Goal: Task Accomplishment & Management: Use online tool/utility

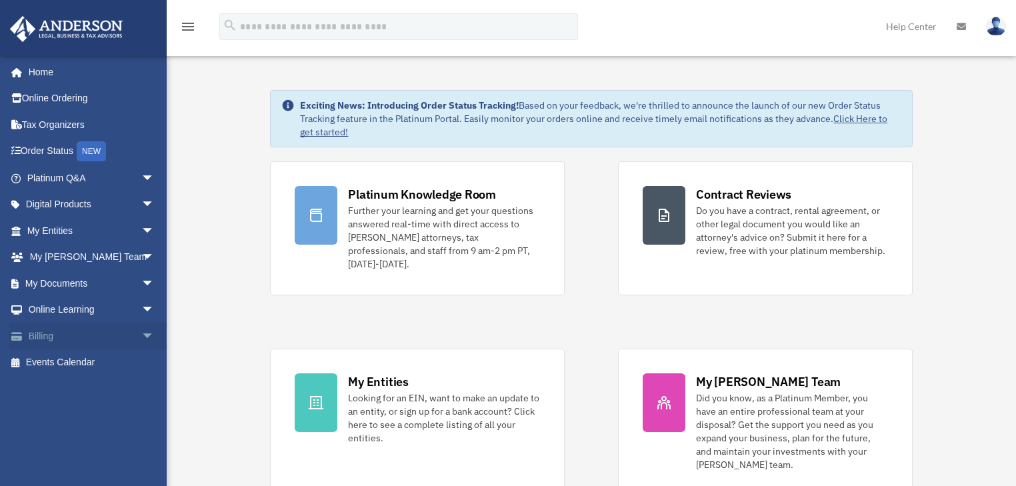
click at [141, 334] on span "arrow_drop_down" at bounding box center [154, 336] width 27 height 27
click at [102, 363] on link "$ Open Invoices" at bounding box center [97, 362] width 156 height 27
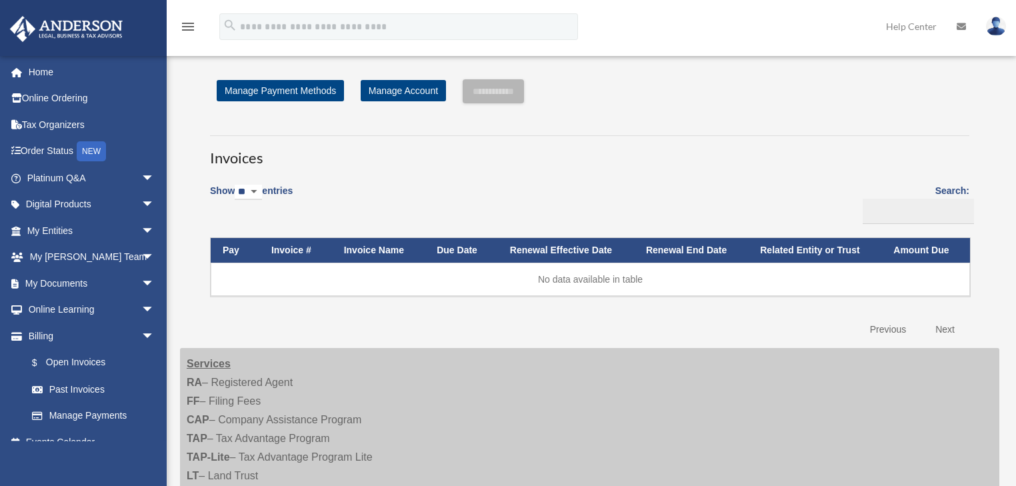
click at [141, 233] on span "arrow_drop_down" at bounding box center [154, 230] width 27 height 27
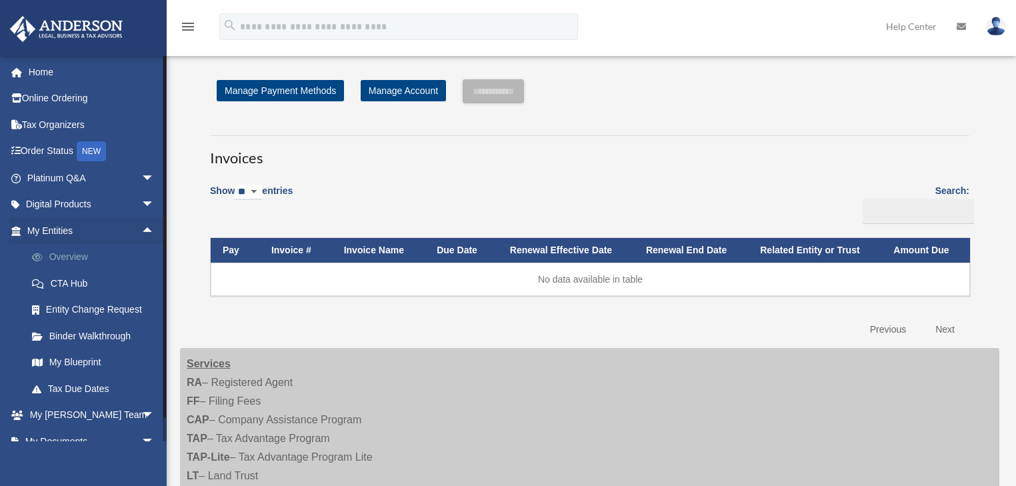
click at [114, 259] on link "Overview" at bounding box center [97, 257] width 156 height 27
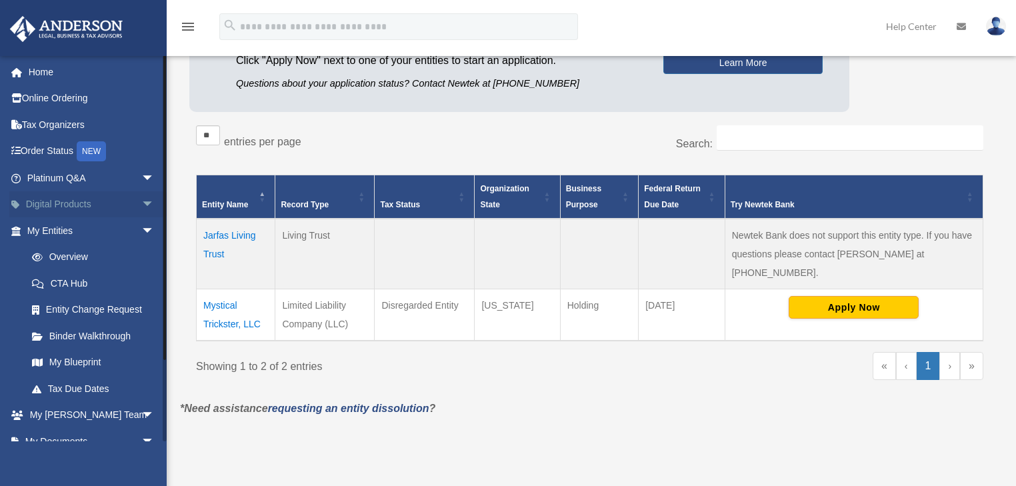
click at [141, 207] on span "arrow_drop_down" at bounding box center [154, 204] width 27 height 27
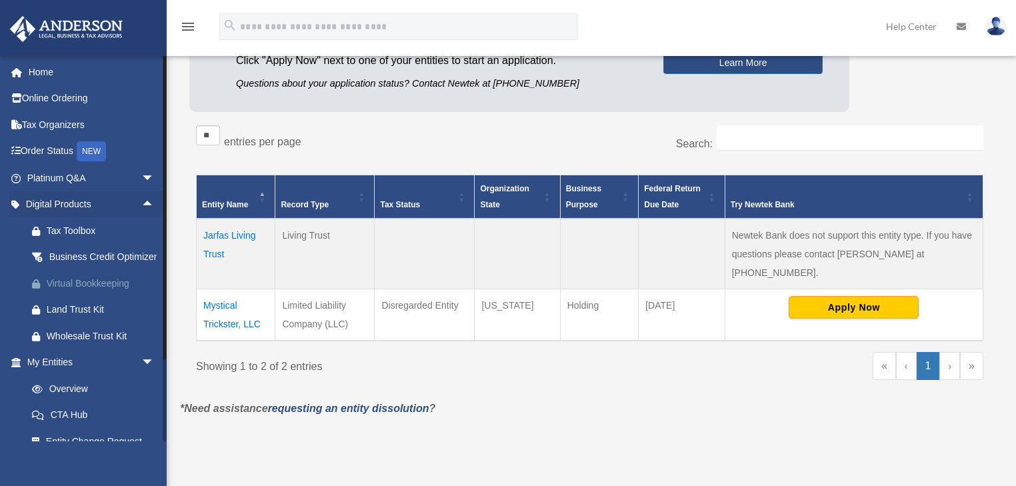
click at [119, 292] on div "Virtual Bookkeeping" at bounding box center [102, 283] width 111 height 17
click at [93, 318] on div "Land Trust Kit" at bounding box center [102, 309] width 111 height 17
click at [113, 107] on link "Online Ordering" at bounding box center [91, 98] width 165 height 27
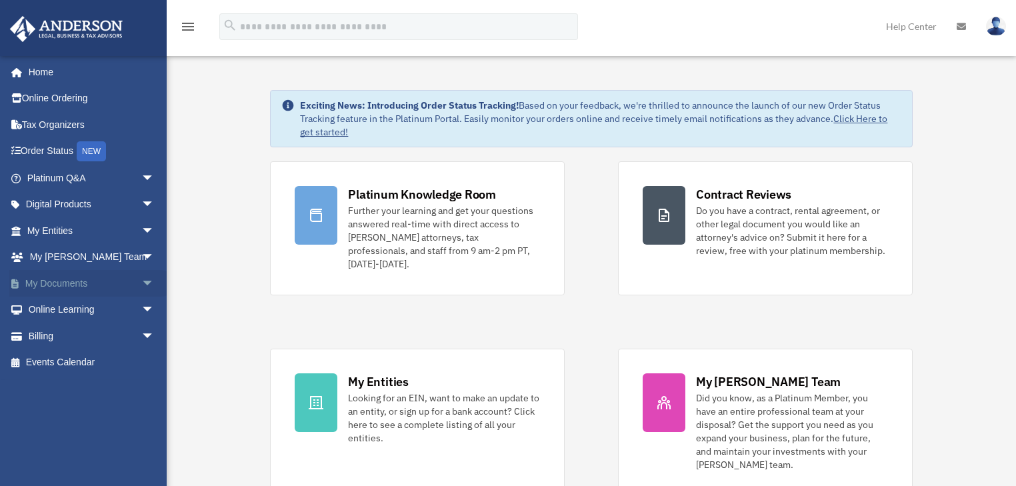
click at [141, 283] on span "arrow_drop_down" at bounding box center [154, 283] width 27 height 27
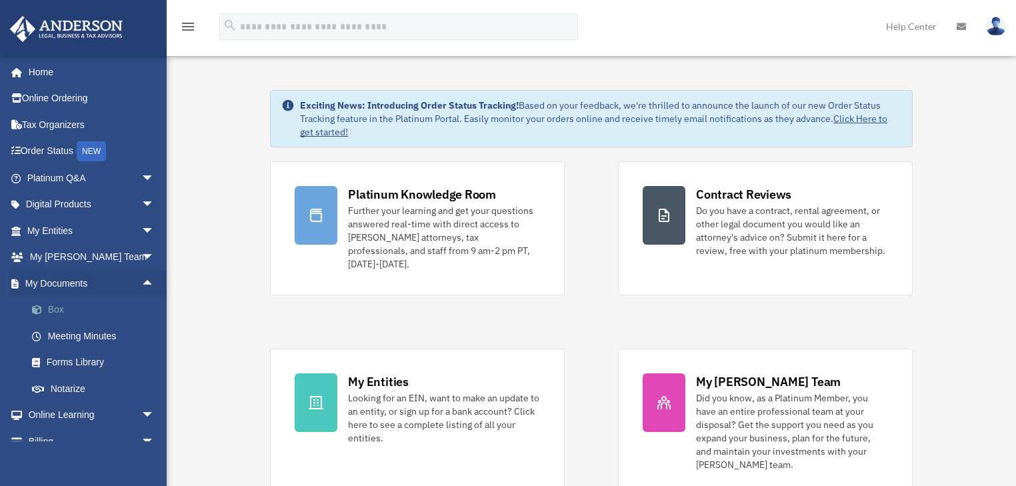
click at [85, 314] on link "Box" at bounding box center [97, 310] width 156 height 27
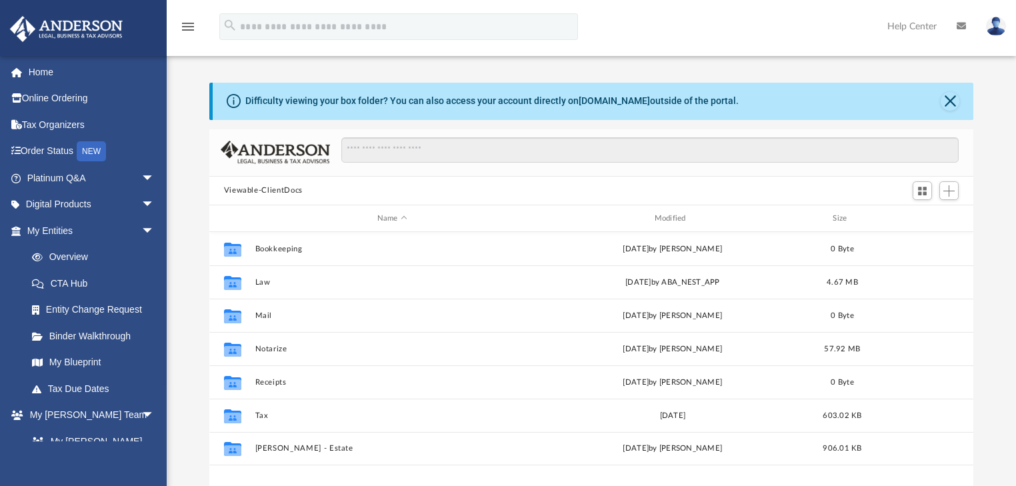
scroll to position [295, 757]
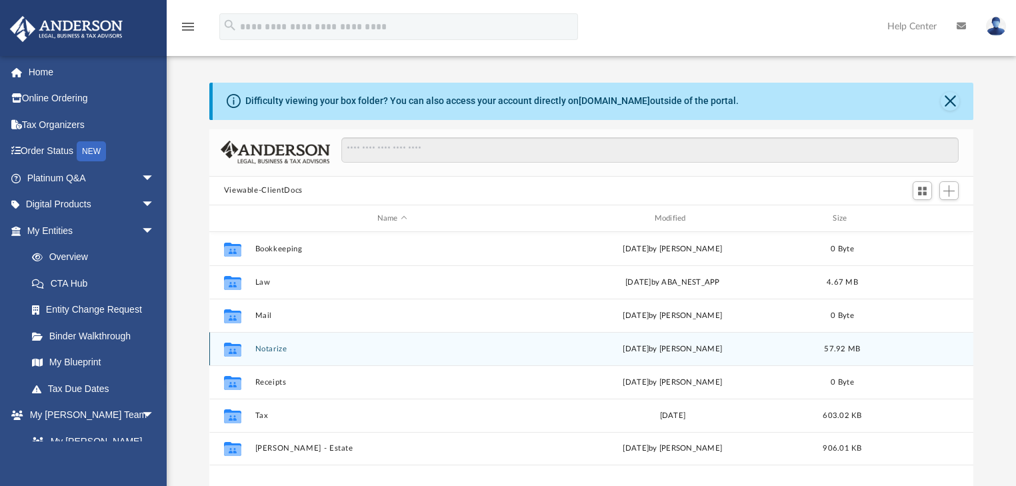
click at [285, 345] on button "Notarize" at bounding box center [392, 349] width 275 height 9
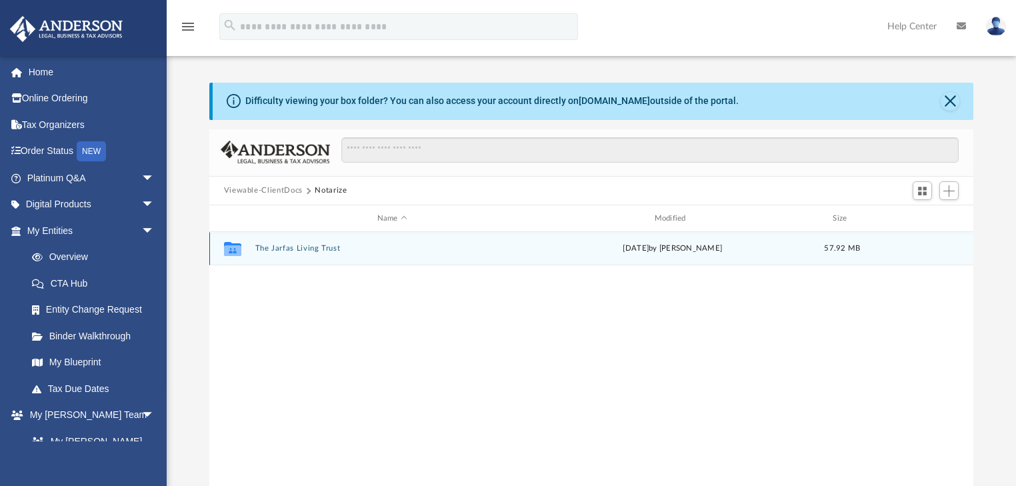
click at [323, 256] on div "Collaborated Folder The Jarfas Living Trust [DATE] by [PERSON_NAME] 57.92 MB" at bounding box center [591, 248] width 765 height 33
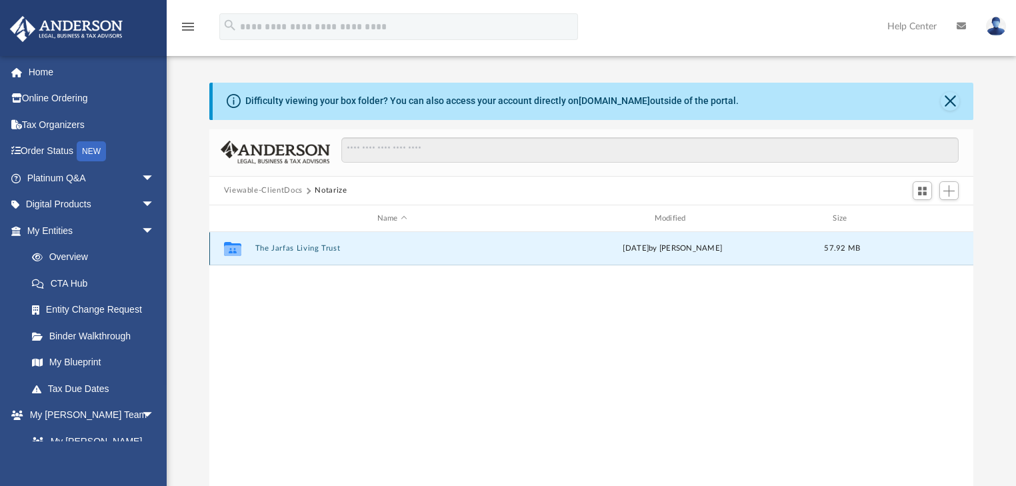
click at [320, 251] on button "The Jarfas Living Trust" at bounding box center [392, 249] width 275 height 9
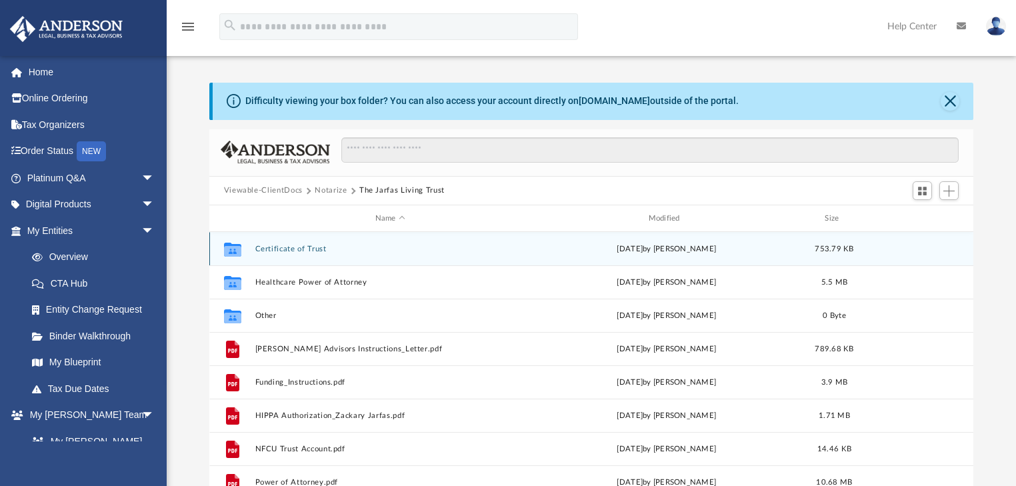
click at [318, 251] on button "Certificate of Trust" at bounding box center [390, 249] width 271 height 9
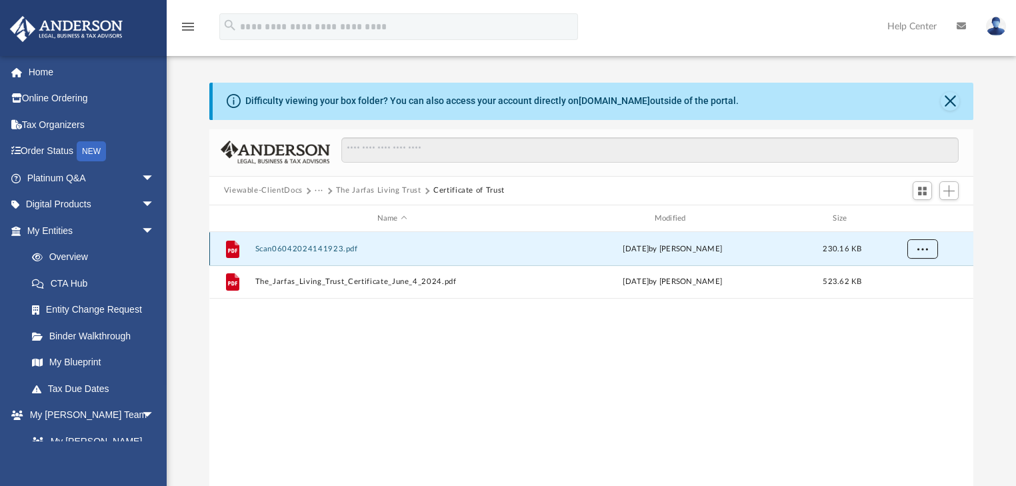
click at [919, 251] on span "More options" at bounding box center [922, 248] width 11 height 7
drag, startPoint x: 792, startPoint y: 355, endPoint x: 757, endPoint y: 344, distance: 37.1
click at [792, 355] on div "File Scan06042024141923.pdf [DATE] by [PERSON_NAME] 230.16 KB File The_Jarfas_L…" at bounding box center [591, 370] width 765 height 276
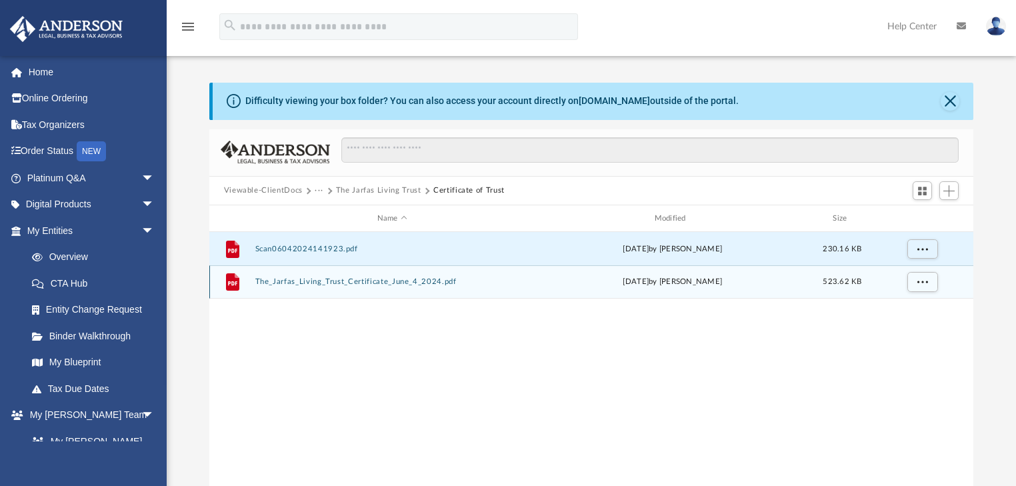
click at [378, 283] on button "The_Jarfas_Living_Trust_Certificate_June_4_2024.pdf" at bounding box center [392, 282] width 275 height 9
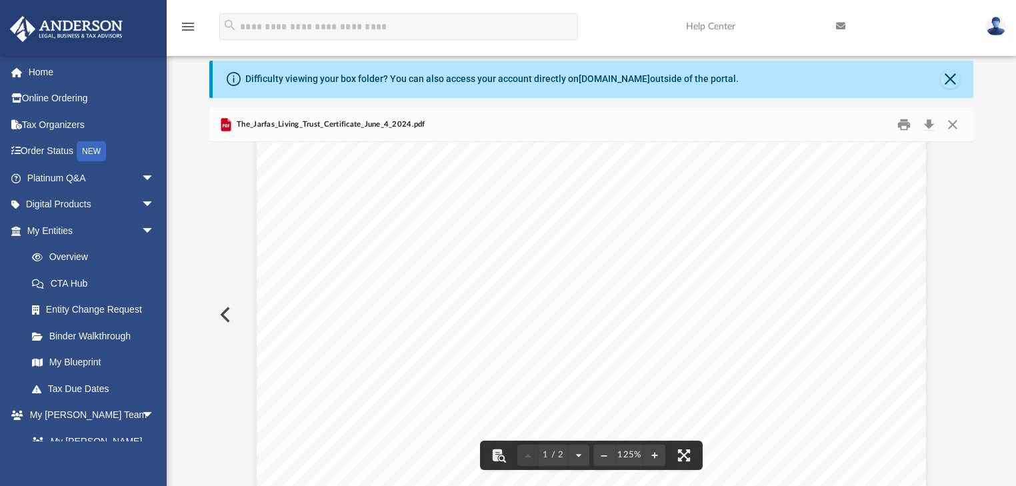
scroll to position [534, 0]
click at [684, 453] on button "File preview" at bounding box center [684, 455] width 29 height 29
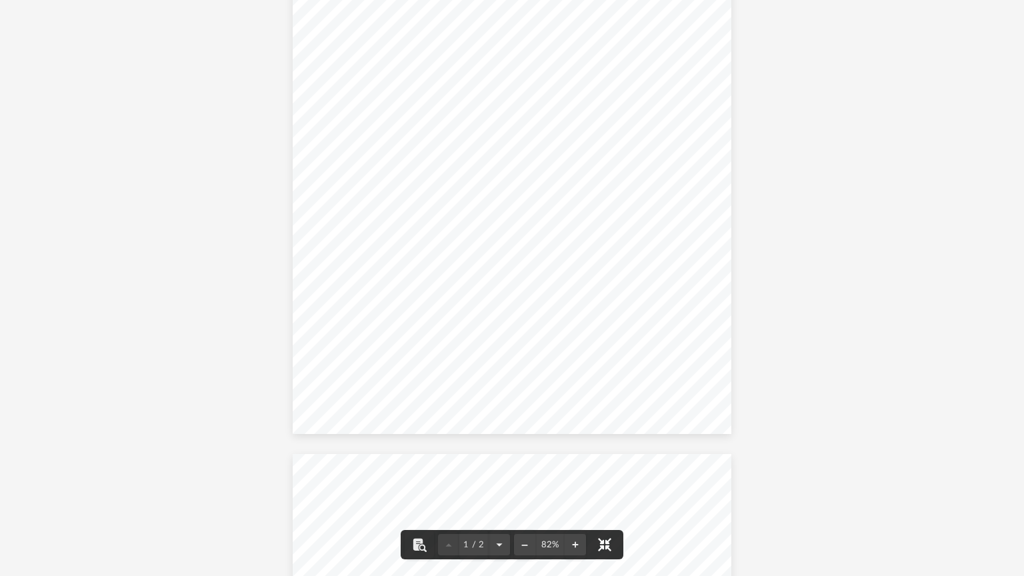
scroll to position [5, 0]
drag, startPoint x: 353, startPoint y: 117, endPoint x: 423, endPoint y: 179, distance: 93.5
click at [408, 142] on div "Page 1" at bounding box center [512, 291] width 439 height 573
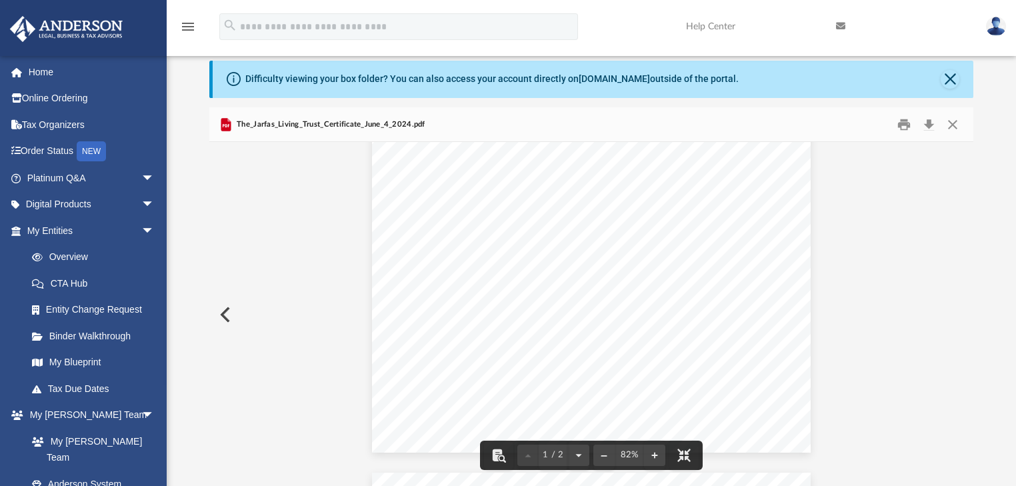
scroll to position [8, 9]
